Goal: Find specific page/section: Find specific page/section

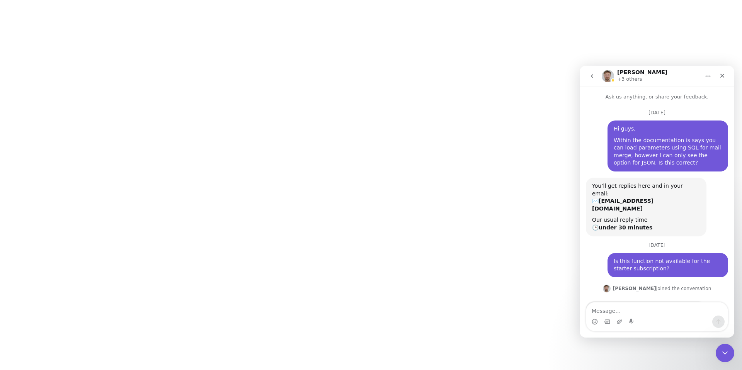
scroll to position [798, 0]
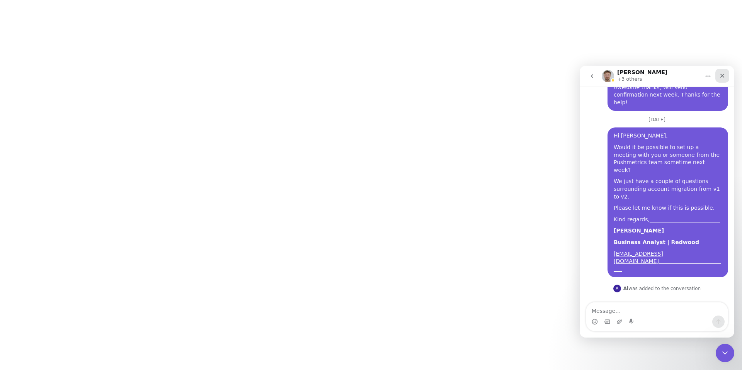
click at [725, 72] on div "Close" at bounding box center [722, 76] width 14 height 14
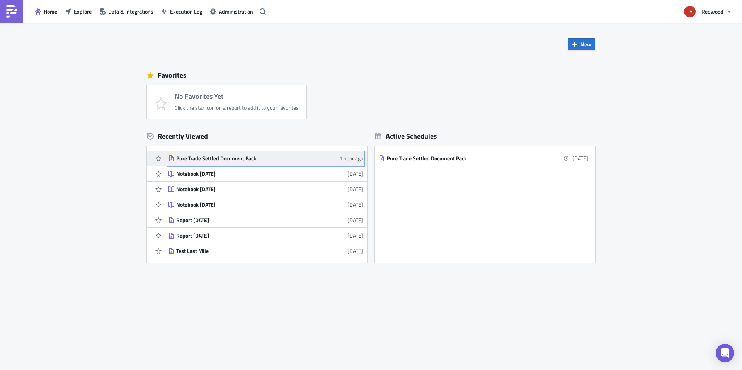
click at [238, 158] on div "Pure Trade Settled Document Pack" at bounding box center [243, 158] width 135 height 7
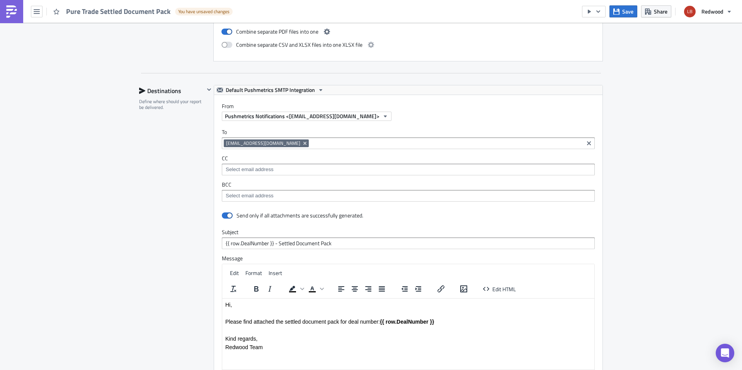
scroll to position [1152, 0]
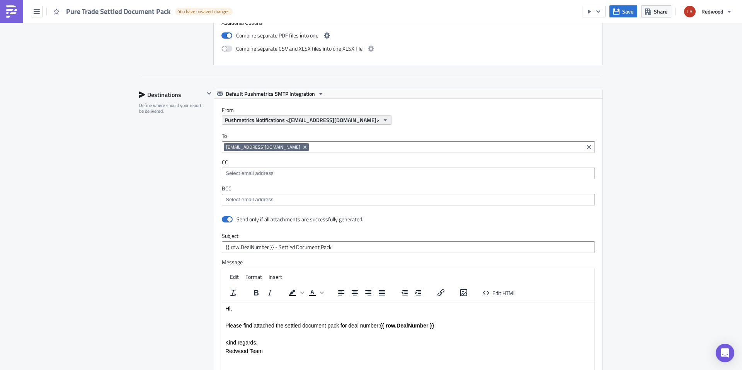
drag, startPoint x: 338, startPoint y: 121, endPoint x: 346, endPoint y: 120, distance: 7.9
click at [338, 122] on span "Pushmetrics Notifications <[EMAIL_ADDRESS][DOMAIN_NAME]>" at bounding box center [302, 120] width 155 height 8
click at [409, 115] on div "From Pushmetrics Notifications <[EMAIL_ADDRESS][DOMAIN_NAME]>" at bounding box center [412, 116] width 381 height 18
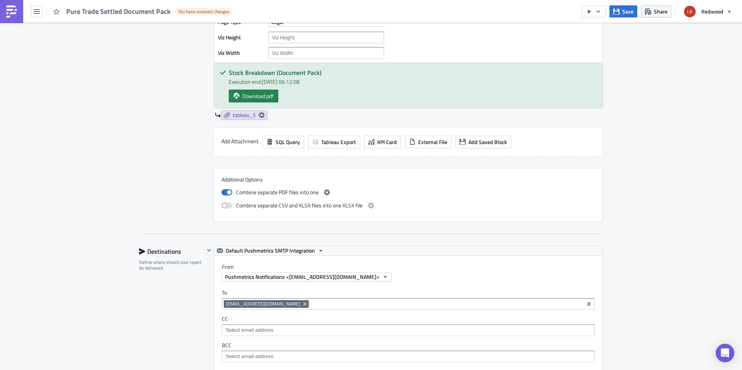
scroll to position [1026, 0]
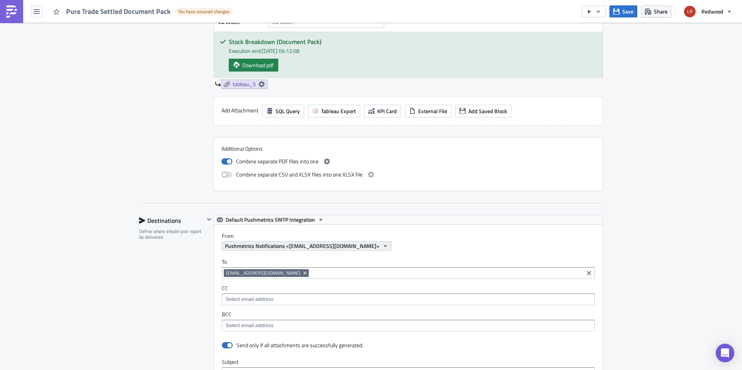
click at [355, 245] on span "Pushmetrics Notifications <[EMAIL_ADDRESS][DOMAIN_NAME]>" at bounding box center [302, 246] width 155 height 8
click at [428, 245] on div "Pushmetrics Notifications <[EMAIL_ADDRESS][DOMAIN_NAME]>" at bounding box center [412, 246] width 381 height 9
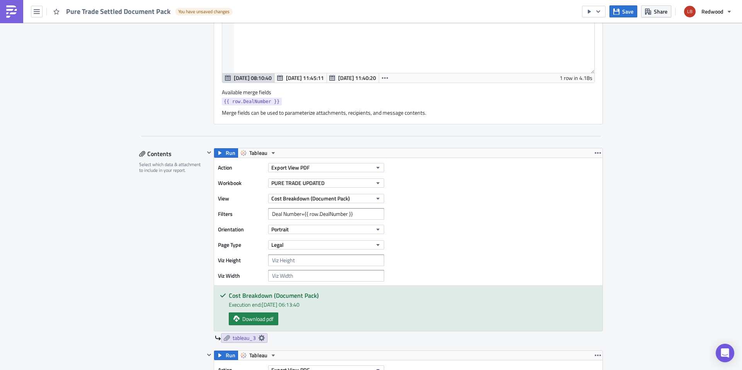
scroll to position [0, 0]
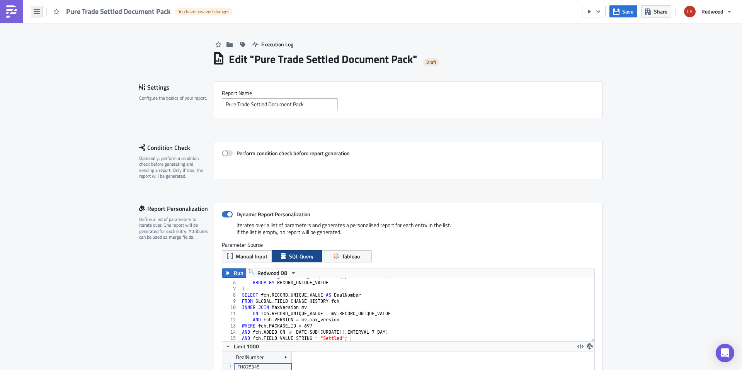
click at [34, 11] on icon "button" at bounding box center [37, 11] width 6 height 5
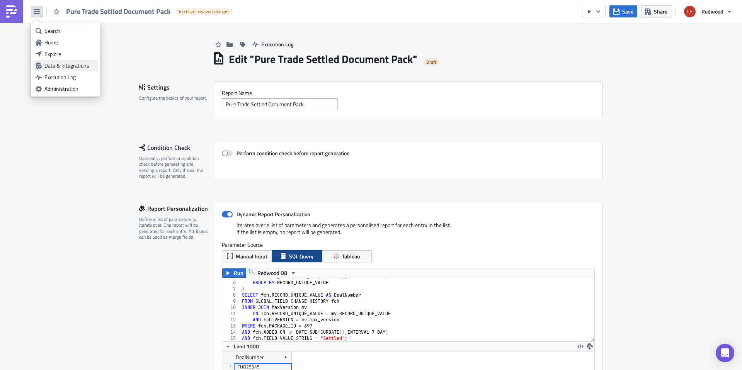
click at [62, 63] on div "Data & Integrations" at bounding box center [69, 66] width 51 height 8
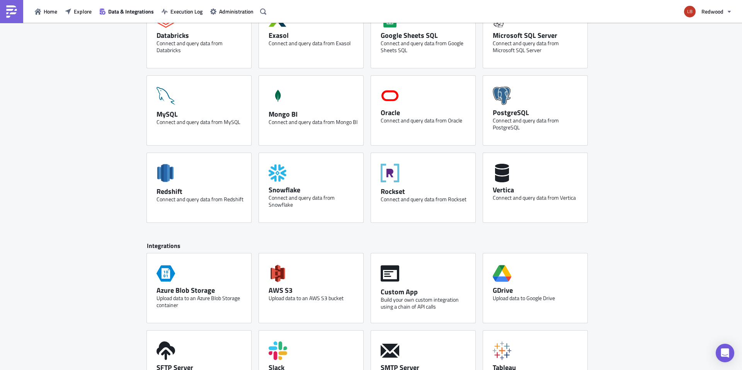
scroll to position [259, 0]
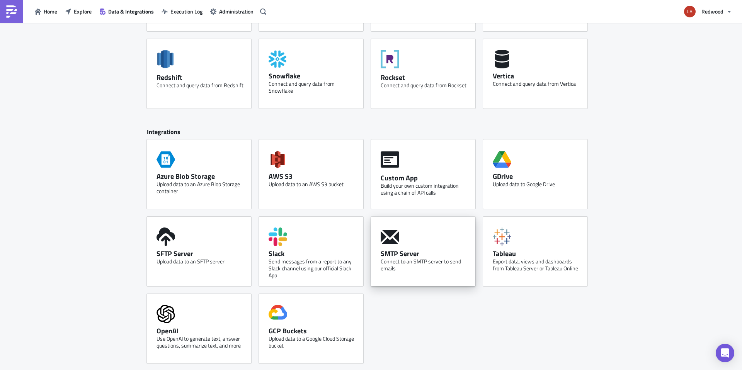
click at [414, 235] on div "SMTP Server Connect to an SMTP server to send emails" at bounding box center [423, 252] width 104 height 70
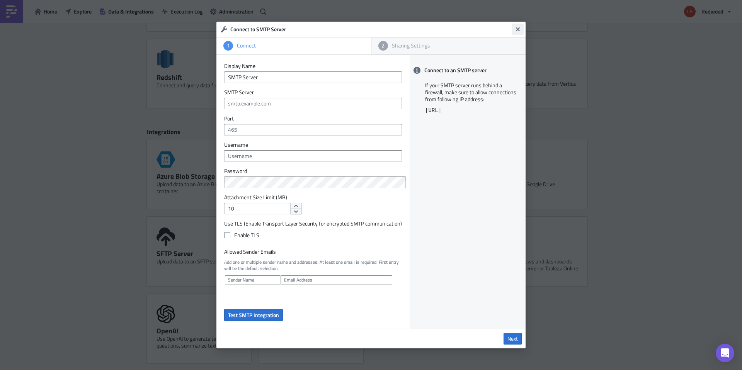
click at [521, 28] on icon "Close" at bounding box center [518, 29] width 6 height 6
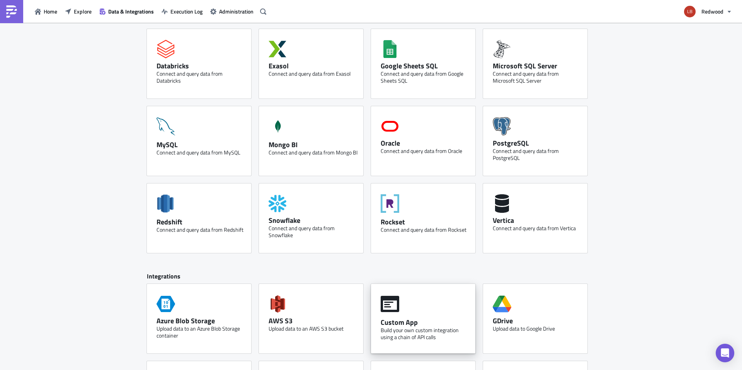
scroll to position [0, 0]
